Goal: Transaction & Acquisition: Purchase product/service

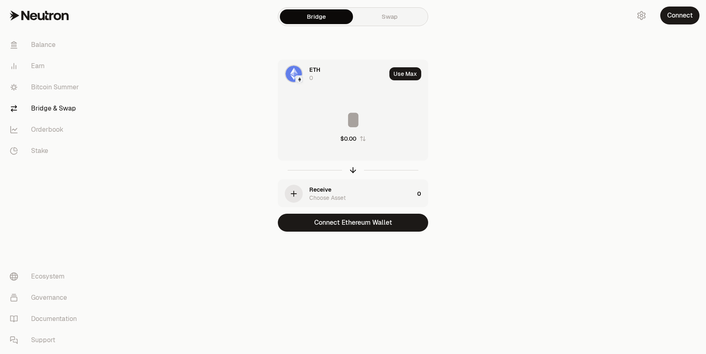
click at [327, 78] on div "ETH 0" at bounding box center [347, 74] width 77 height 16
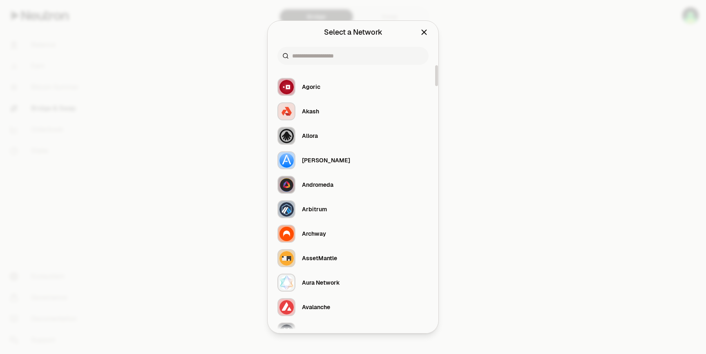
click at [518, 40] on div at bounding box center [353, 177] width 706 height 354
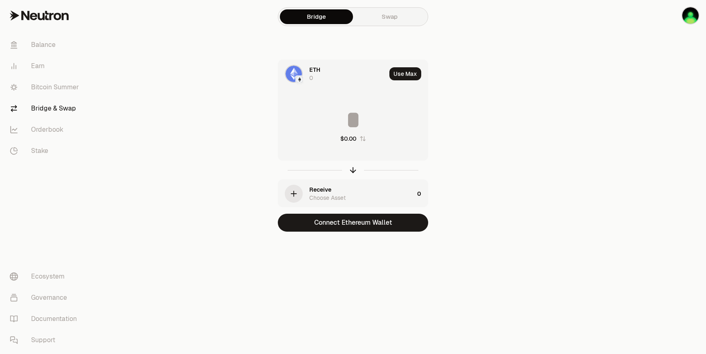
click at [339, 76] on div "ETH 0" at bounding box center [347, 74] width 77 height 16
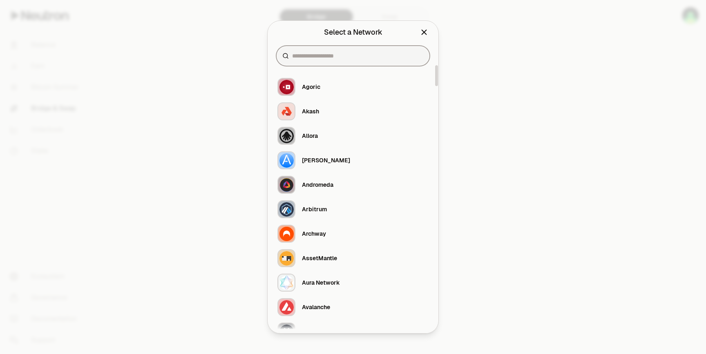
click at [335, 58] on input at bounding box center [357, 56] width 131 height 8
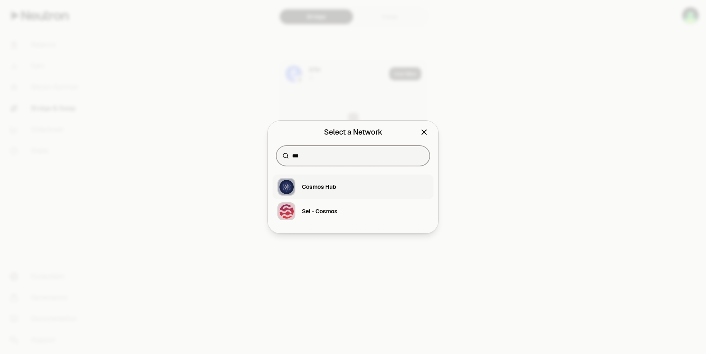
type input "***"
click at [343, 191] on button "Cosmos Hub" at bounding box center [352, 187] width 161 height 24
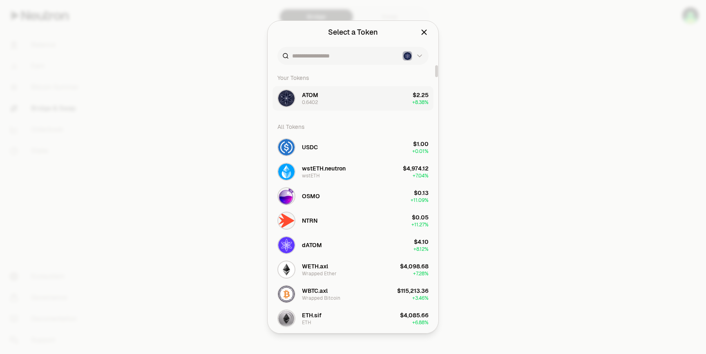
click at [330, 96] on button "ATOM 0.6402 $2.25 + 8.38%" at bounding box center [352, 98] width 161 height 24
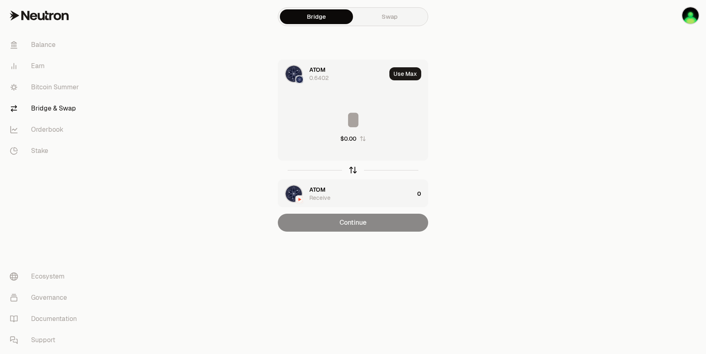
click at [354, 173] on icon "button" at bounding box center [352, 170] width 9 height 9
click at [360, 124] on input at bounding box center [352, 120] width 149 height 24
type input "*"
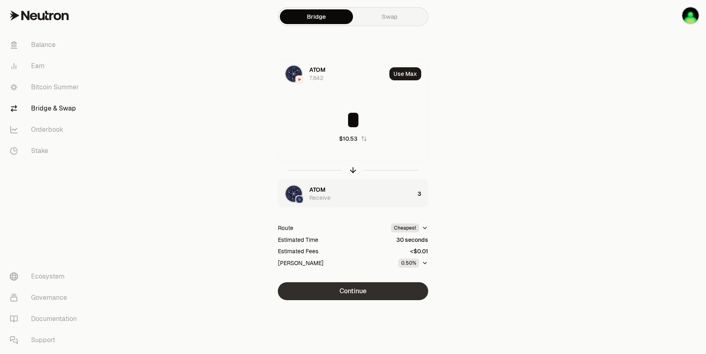
type input "*"
click at [385, 292] on button "Continue" at bounding box center [353, 292] width 150 height 18
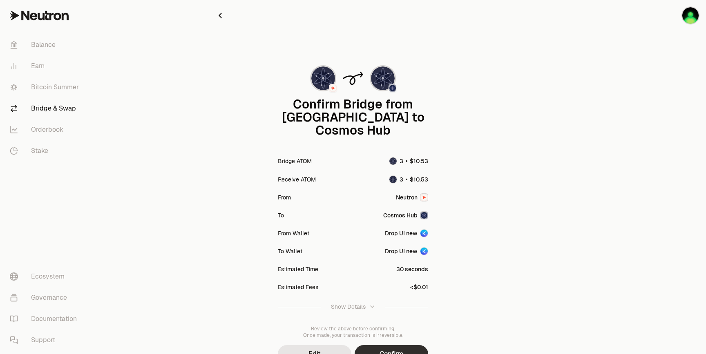
click at [389, 345] on button "Confirm" at bounding box center [390, 354] width 73 height 18
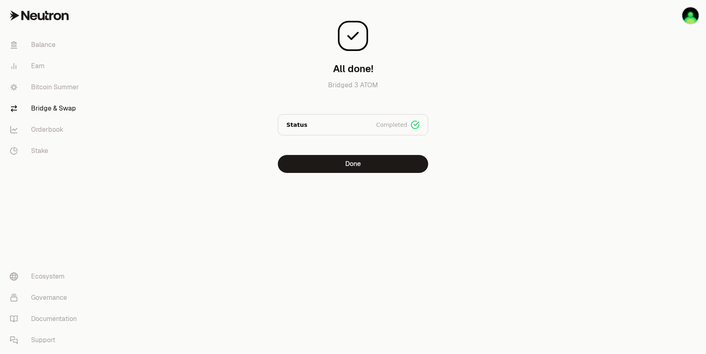
click at [401, 176] on div "All done! Bridged 3 ATOM Status Completed Signed Broadcasted Bridged Done" at bounding box center [353, 103] width 294 height 206
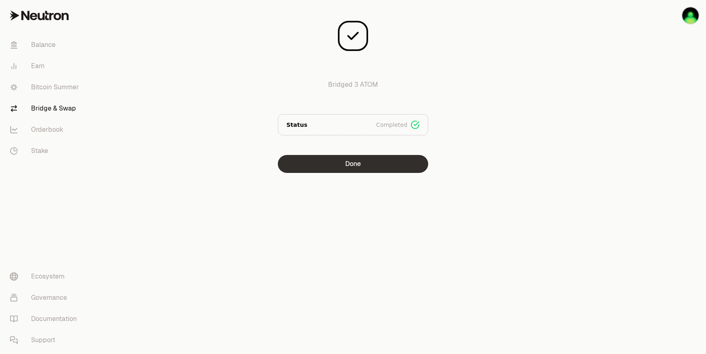
click at [403, 166] on button "Done" at bounding box center [353, 164] width 150 height 18
